Goal: Task Accomplishment & Management: Manage account settings

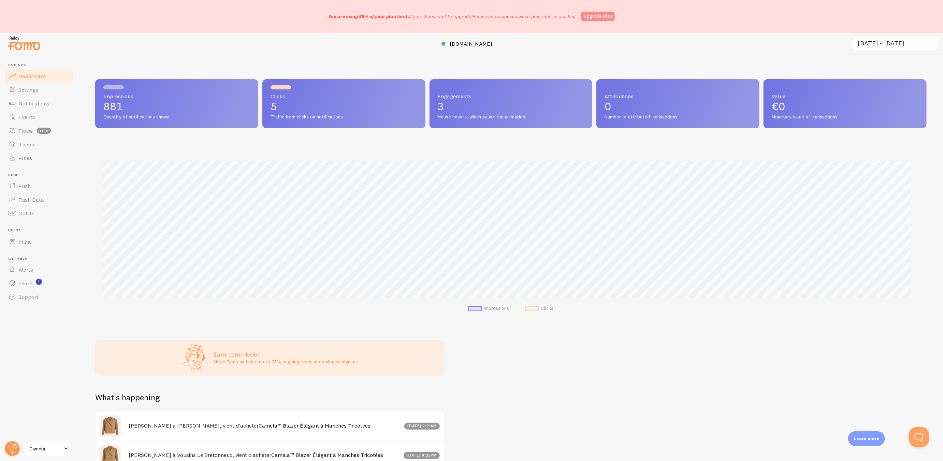
click at [600, 17] on link "Upgrade Plan" at bounding box center [598, 17] width 34 height 10
click at [42, 146] on link "Theme" at bounding box center [39, 144] width 70 height 14
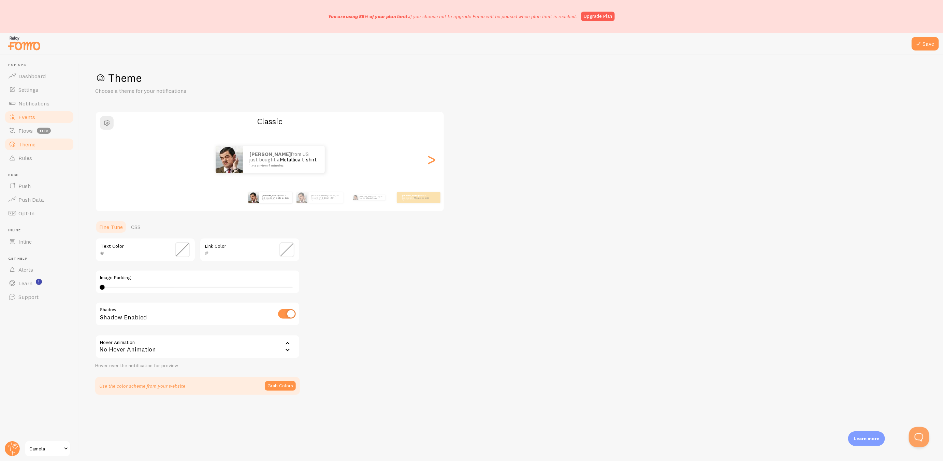
click at [41, 111] on link "Events" at bounding box center [39, 117] width 70 height 14
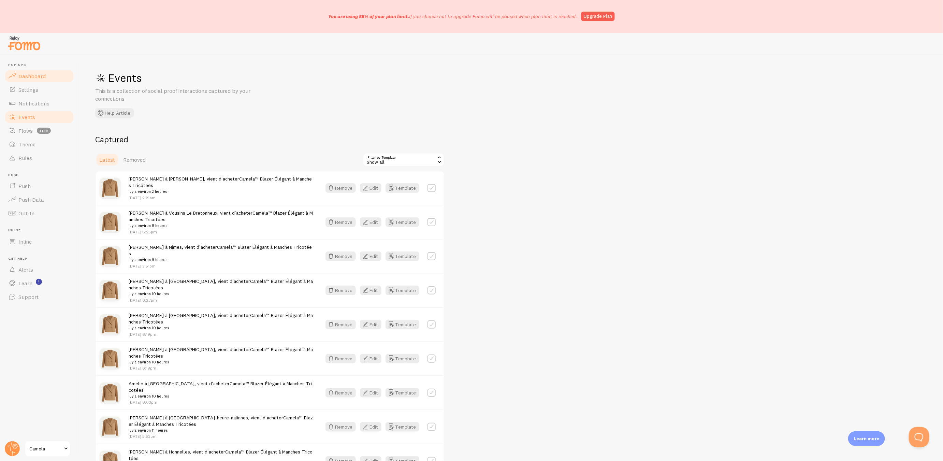
click at [59, 74] on link "Dashboard" at bounding box center [39, 76] width 70 height 14
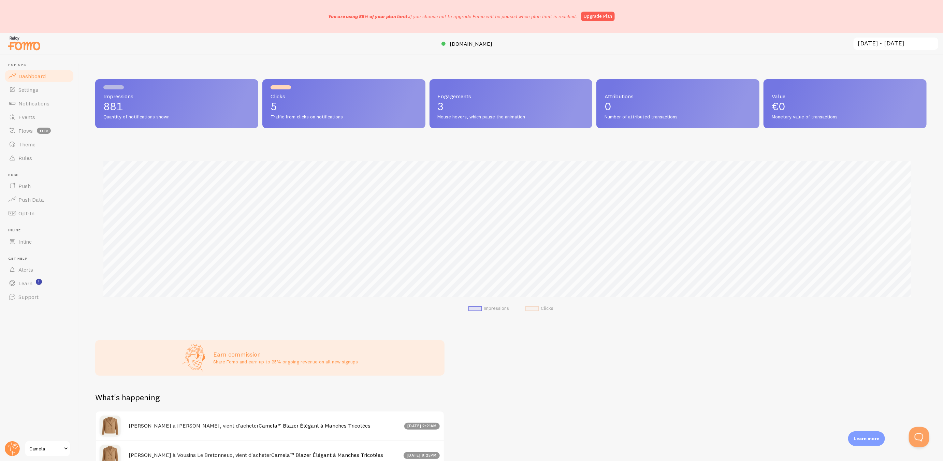
scroll to position [179, 823]
click at [61, 84] on link "Settings" at bounding box center [39, 90] width 70 height 14
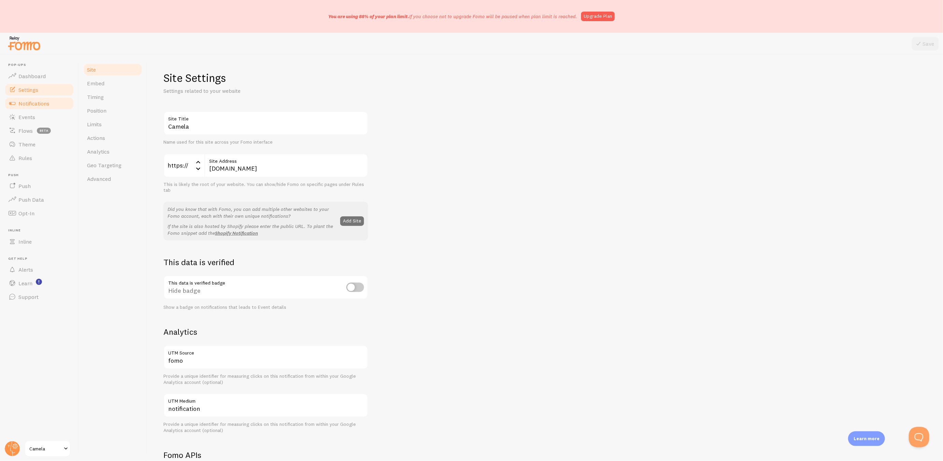
click at [58, 103] on link "Notifications" at bounding box center [39, 104] width 70 height 14
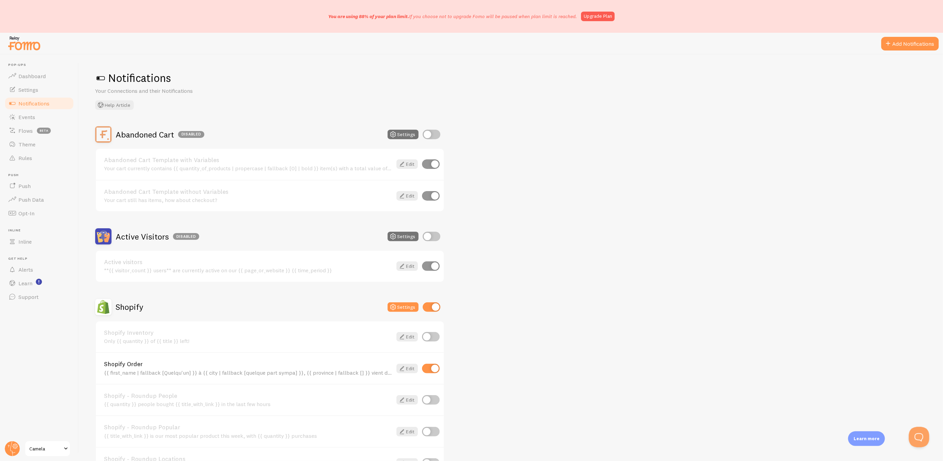
click at [419, 19] on p "You are using 88% of your plan limit. If you choose not to upgrade Fomo will be…" at bounding box center [452, 16] width 249 height 7
click at [19, 439] on header "Pop-ups Dashboard Settings Notifications Events Flows beta Theme Rules Push Pus…" at bounding box center [39, 258] width 78 height 406
click at [13, 443] on circle at bounding box center [12, 448] width 15 height 15
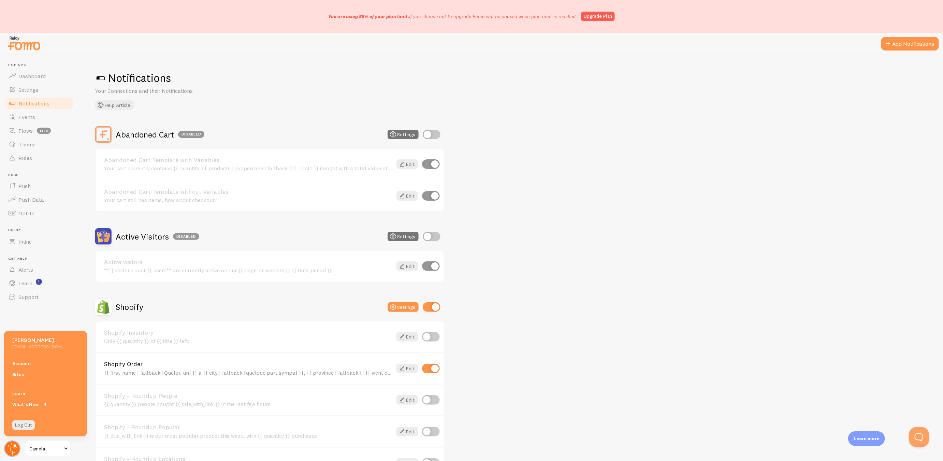
click at [10, 445] on circle at bounding box center [12, 448] width 15 height 15
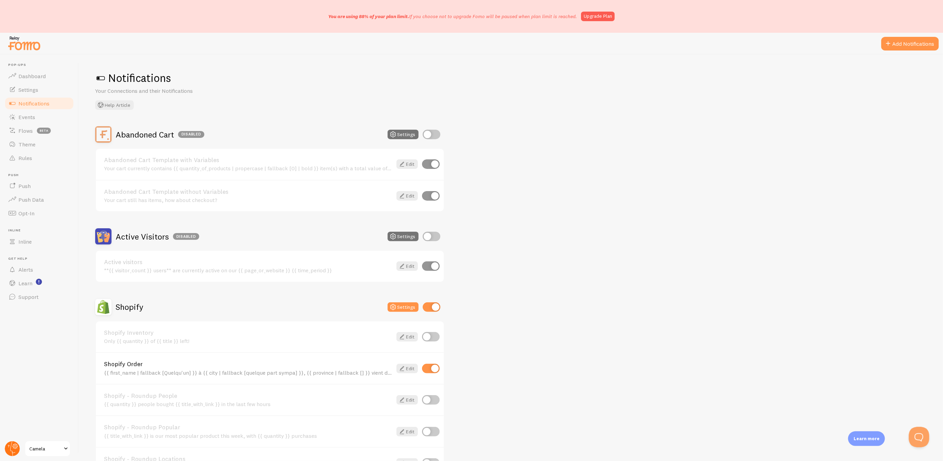
click at [10, 445] on circle at bounding box center [12, 448] width 15 height 15
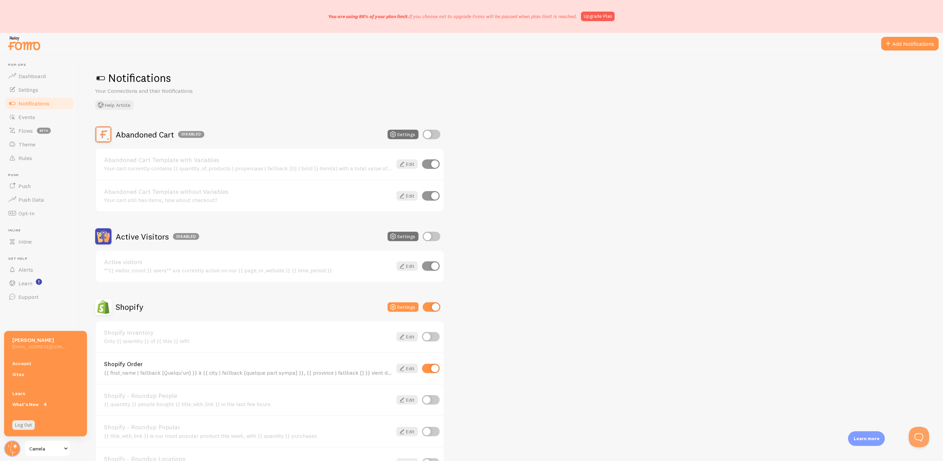
click at [28, 356] on div "Account Sites" at bounding box center [45, 369] width 83 height 30
click at [28, 358] on link "Account" at bounding box center [45, 363] width 83 height 11
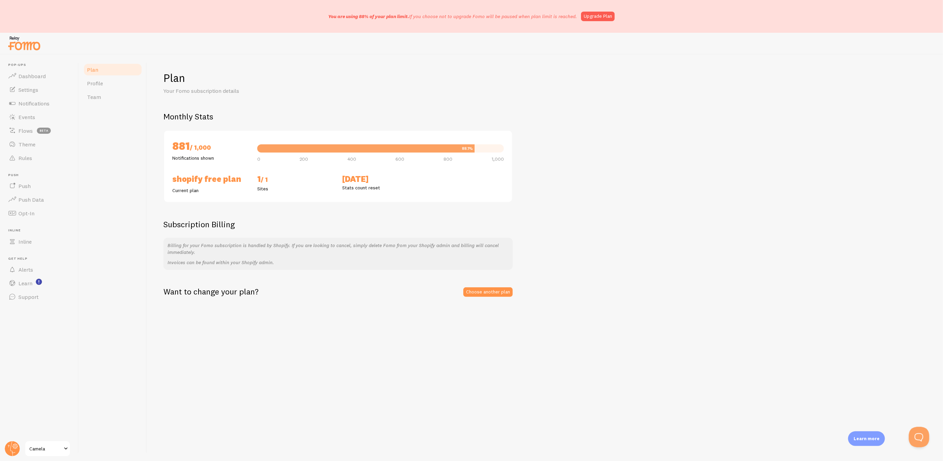
click at [475, 146] on div "88.1%" at bounding box center [380, 148] width 247 height 8
click at [504, 290] on link "Choose another plan" at bounding box center [487, 292] width 49 height 10
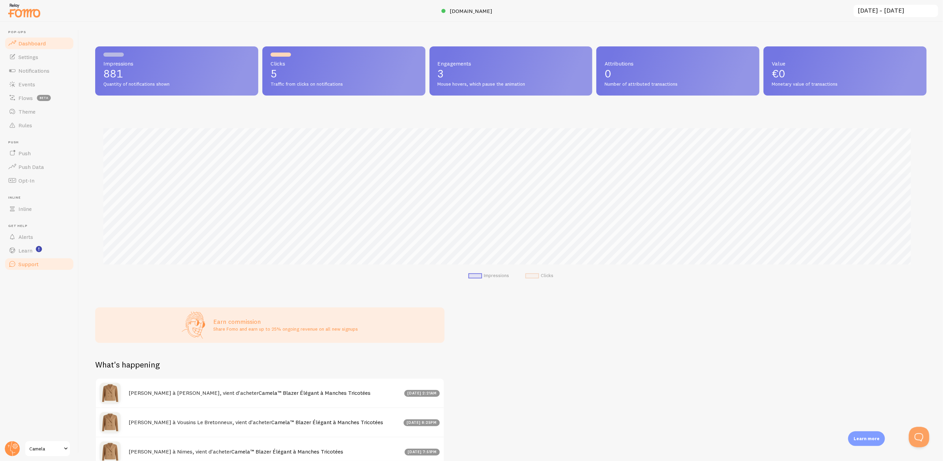
scroll to position [340819, 340175]
click at [33, 447] on span "Camela" at bounding box center [45, 448] width 32 height 8
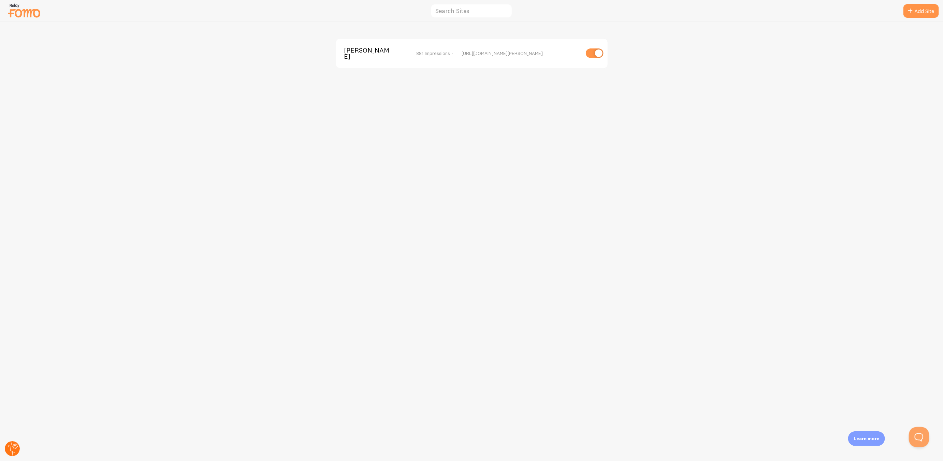
click at [14, 449] on circle at bounding box center [12, 448] width 15 height 15
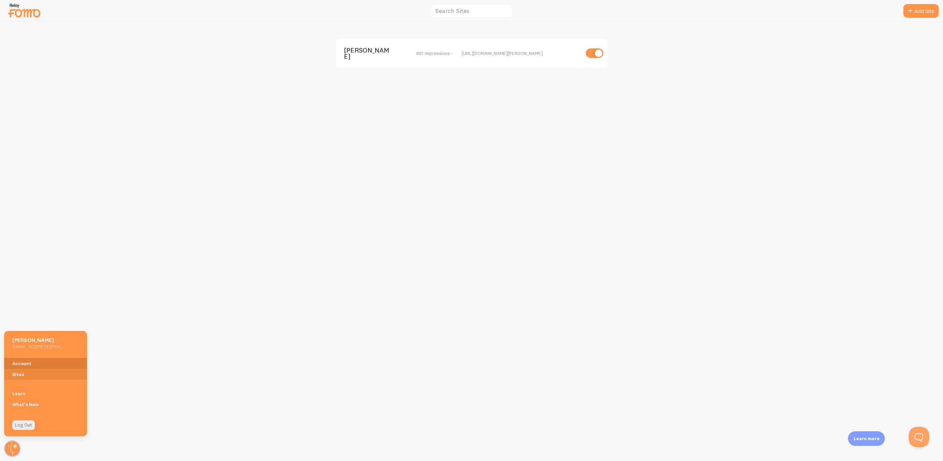
click at [38, 362] on link "Account" at bounding box center [45, 363] width 83 height 11
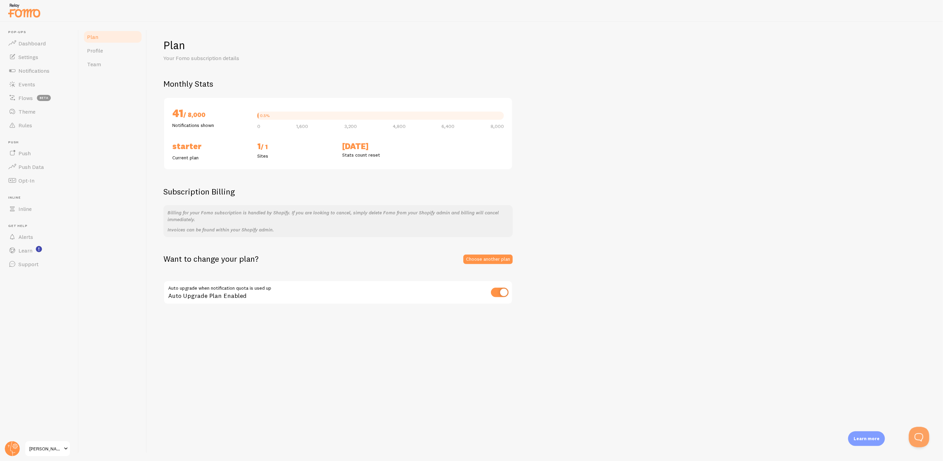
click at [198, 247] on div "Plan Your Fomo subscription details Monthly Stats 41 / 8,000 Notifications show…" at bounding box center [544, 171] width 763 height 267
click at [418, 344] on div "Plan Your Fomo subscription details Monthly Stats 41 / 8,000 Notifications show…" at bounding box center [545, 241] width 796 height 439
click at [499, 291] on input "checkbox" at bounding box center [500, 292] width 18 height 10
checkbox input "false"
click at [95, 53] on span "Profile" at bounding box center [95, 50] width 16 height 7
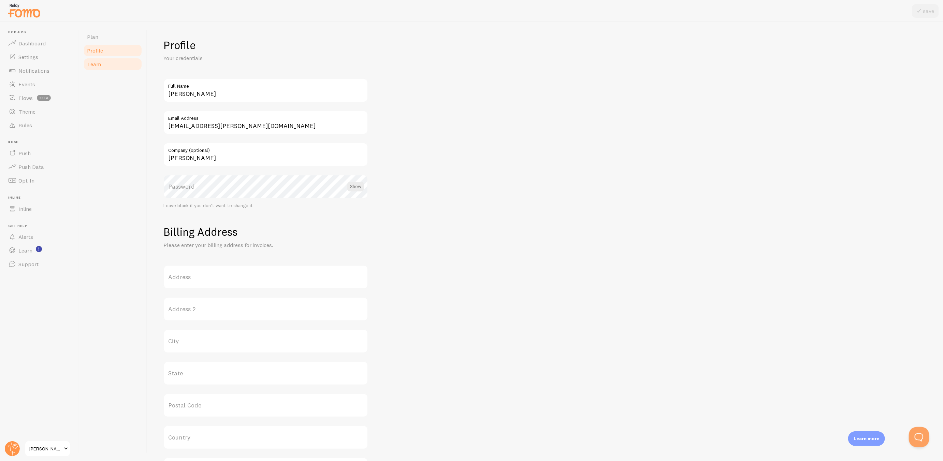
click at [95, 66] on span "Team" at bounding box center [94, 64] width 14 height 7
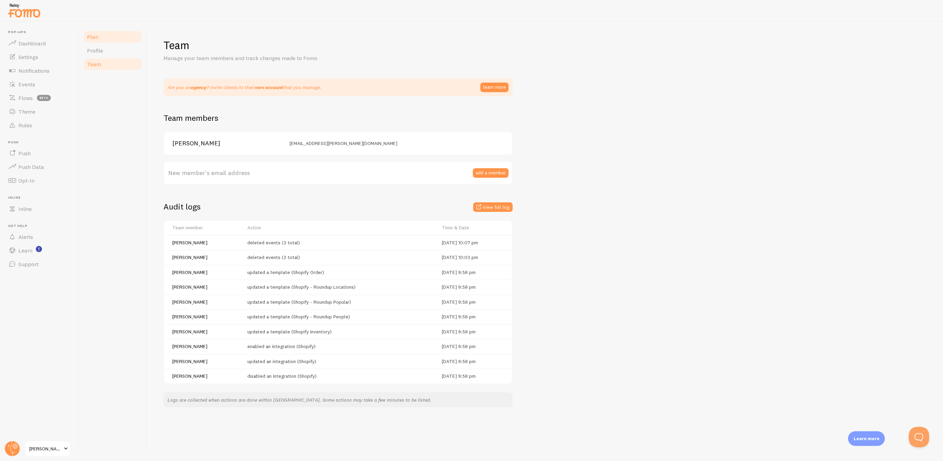
click at [101, 36] on link "Plan" at bounding box center [113, 37] width 60 height 14
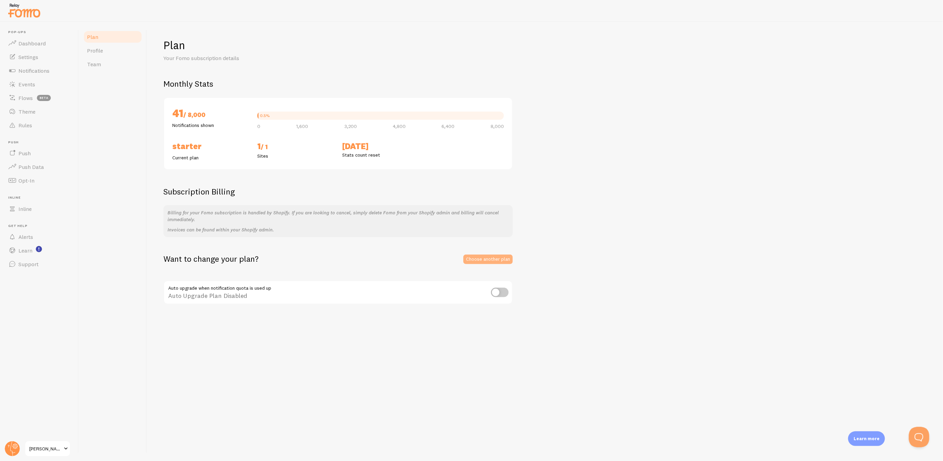
click at [503, 258] on link "Choose another plan" at bounding box center [487, 259] width 49 height 10
click at [473, 256] on link "Choose another plan" at bounding box center [487, 259] width 49 height 10
click at [45, 38] on link "Dashboard" at bounding box center [39, 43] width 70 height 14
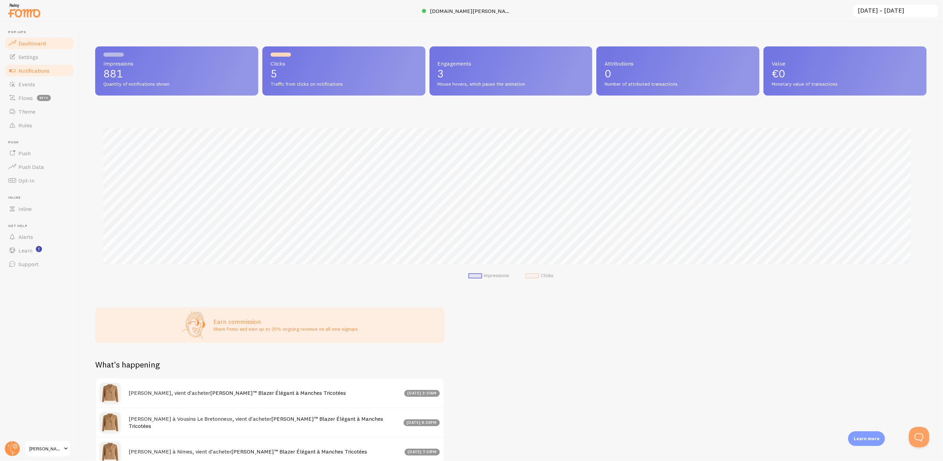
scroll to position [179, 823]
click at [42, 71] on span "Notifications" at bounding box center [33, 70] width 31 height 7
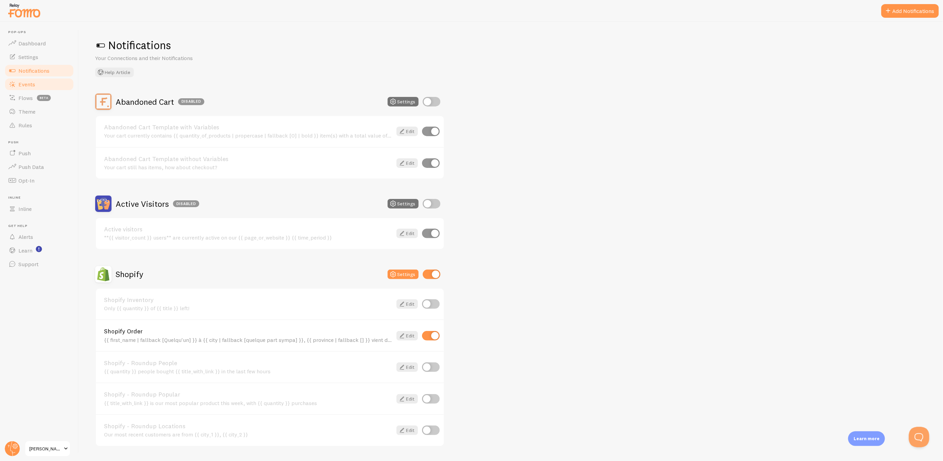
click at [44, 87] on link "Events" at bounding box center [39, 84] width 70 height 14
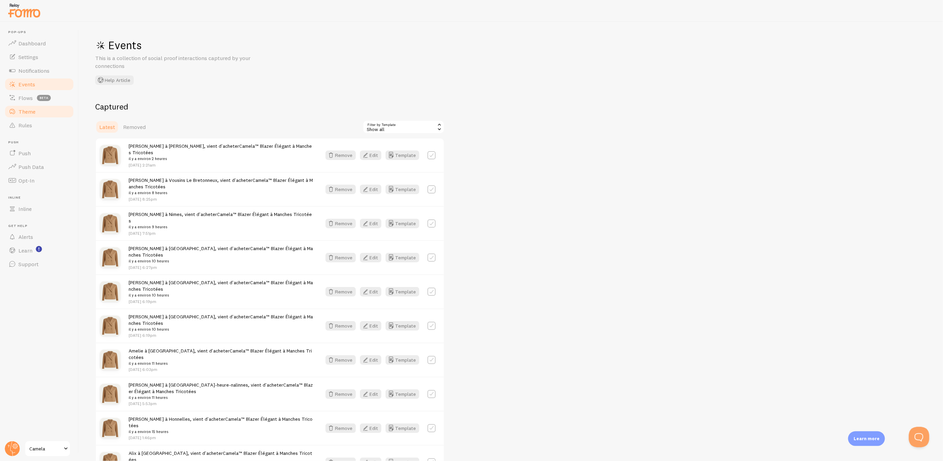
click at [28, 117] on link "Theme" at bounding box center [39, 112] width 70 height 14
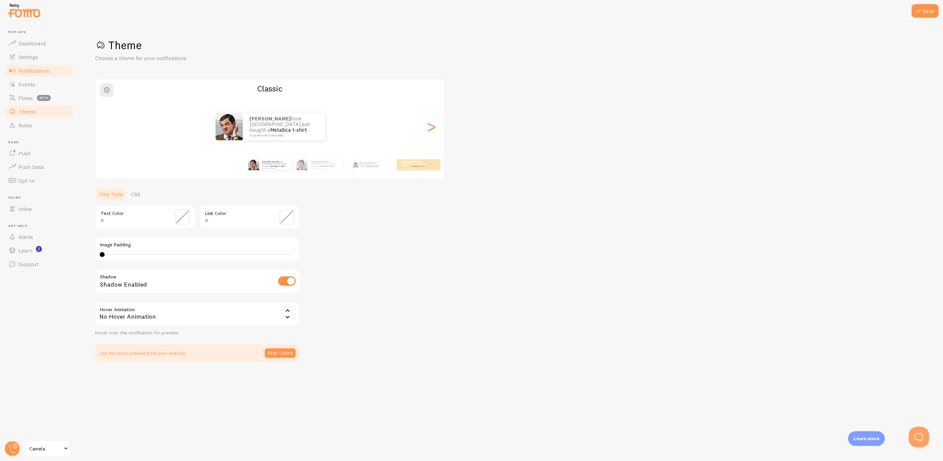
click at [48, 69] on span "Notifications" at bounding box center [33, 70] width 31 height 7
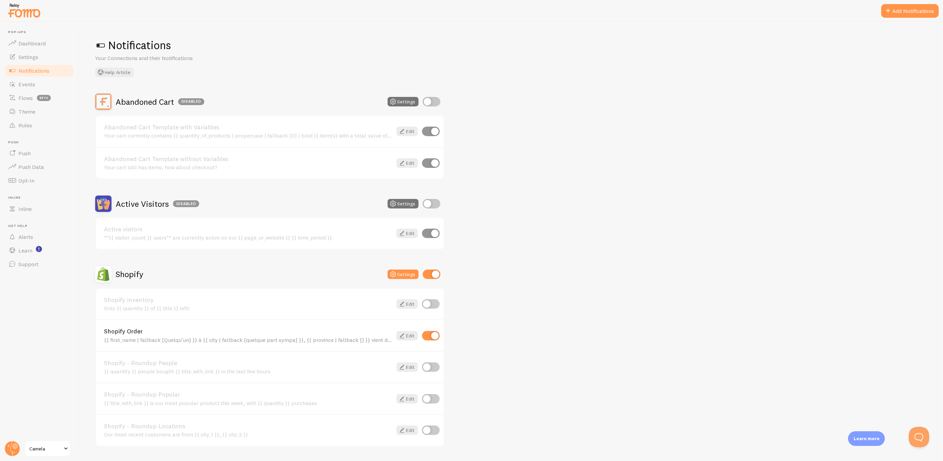
click at [76, 58] on header "Pop-ups Dashboard Settings Notifications Events Flows beta Theme Rules Push Pus…" at bounding box center [39, 241] width 78 height 439
click at [59, 60] on link "Settings" at bounding box center [39, 57] width 70 height 14
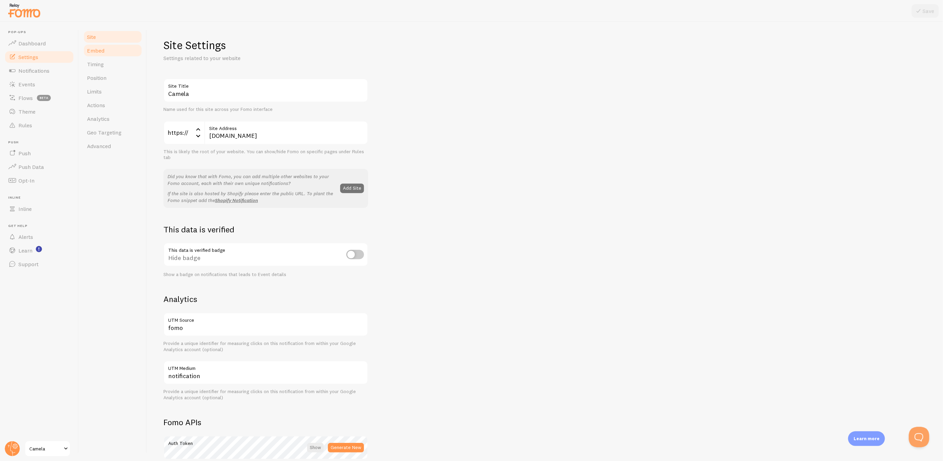
click at [127, 51] on link "Embed" at bounding box center [113, 51] width 60 height 14
